Goal: Find specific page/section: Find specific page/section

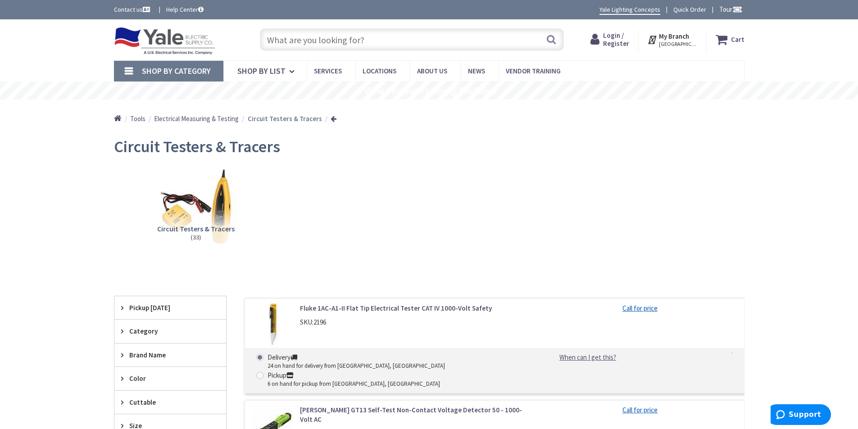
click at [190, 214] on img at bounding box center [196, 206] width 82 height 82
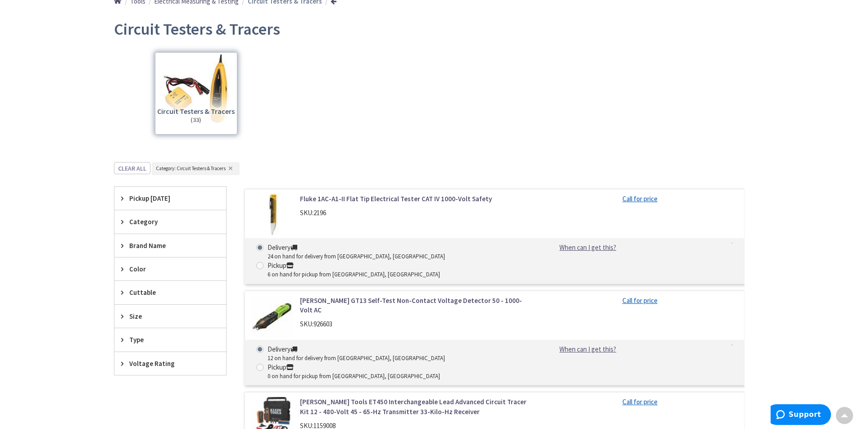
scroll to position [100, 0]
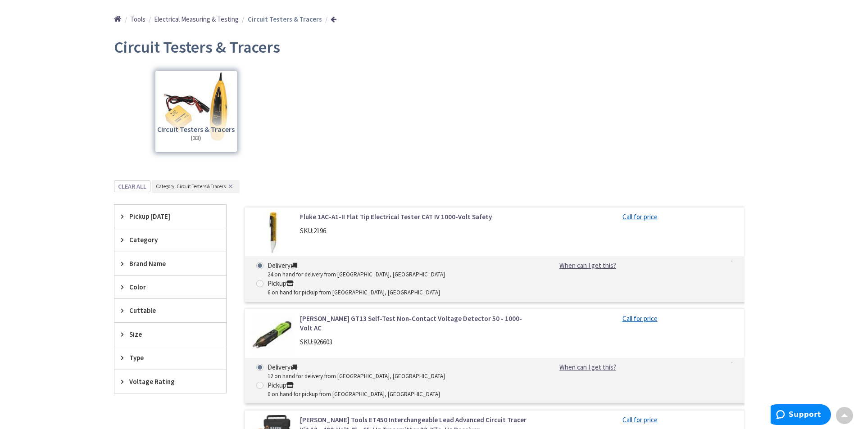
click at [194, 127] on div "Circuit Testers & Tracers (33)" at bounding box center [196, 111] width 82 height 82
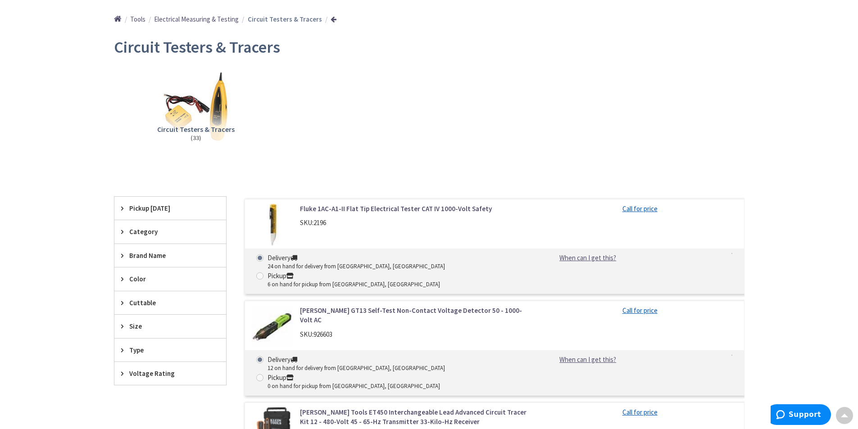
click at [194, 127] on span "Circuit Testers & Tracers" at bounding box center [195, 129] width 77 height 9
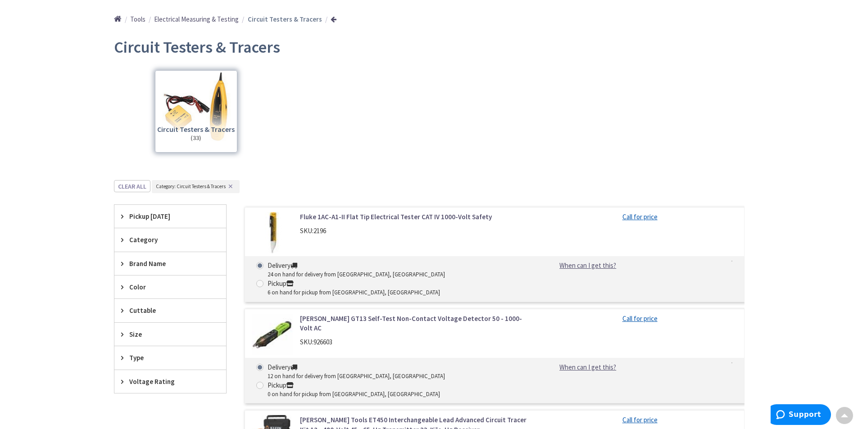
click at [194, 127] on div "View Subcategories Circuit Testers & Tracers (33) Clear all Category : Category…" at bounding box center [429, 390] width 630 height 650
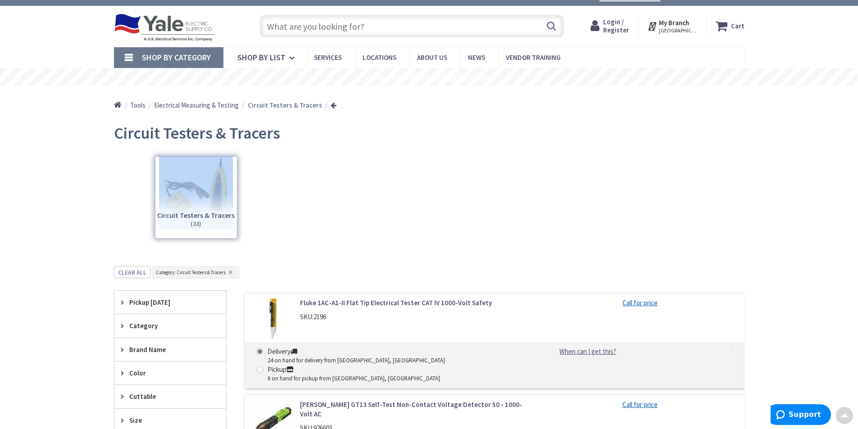
scroll to position [9, 0]
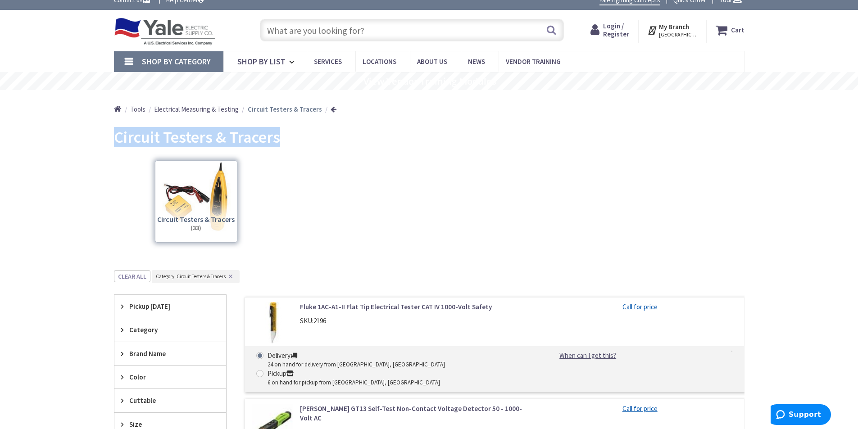
drag, startPoint x: 280, startPoint y: 138, endPoint x: 114, endPoint y: 145, distance: 165.8
click at [114, 145] on div "Circuit Testers & Tracers" at bounding box center [429, 139] width 630 height 34
copy span "Circuit Testers & Tracers"
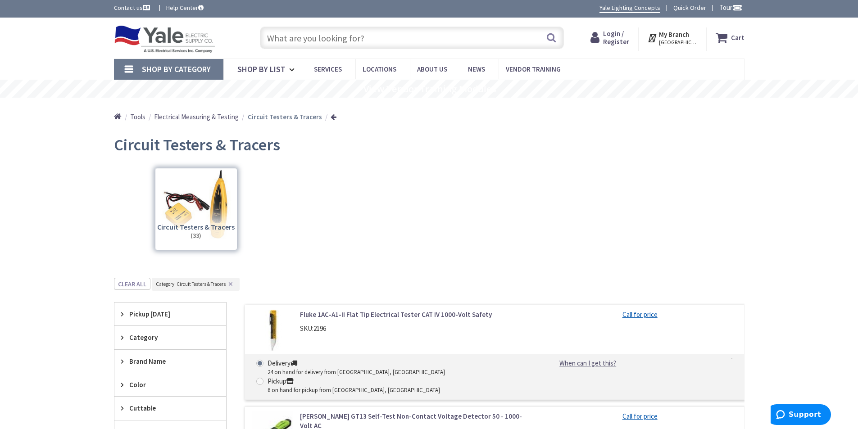
scroll to position [0, 0]
